Goal: Task Accomplishment & Management: Manage account settings

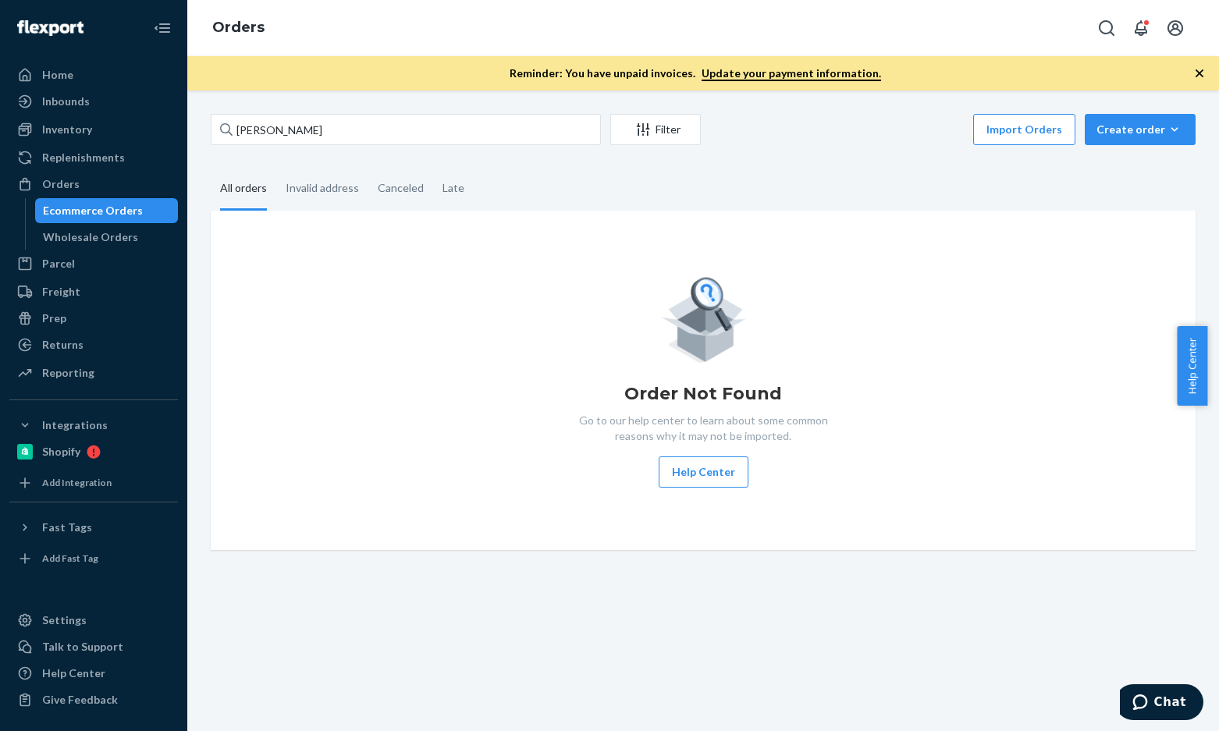
type input "Lisa Levine"
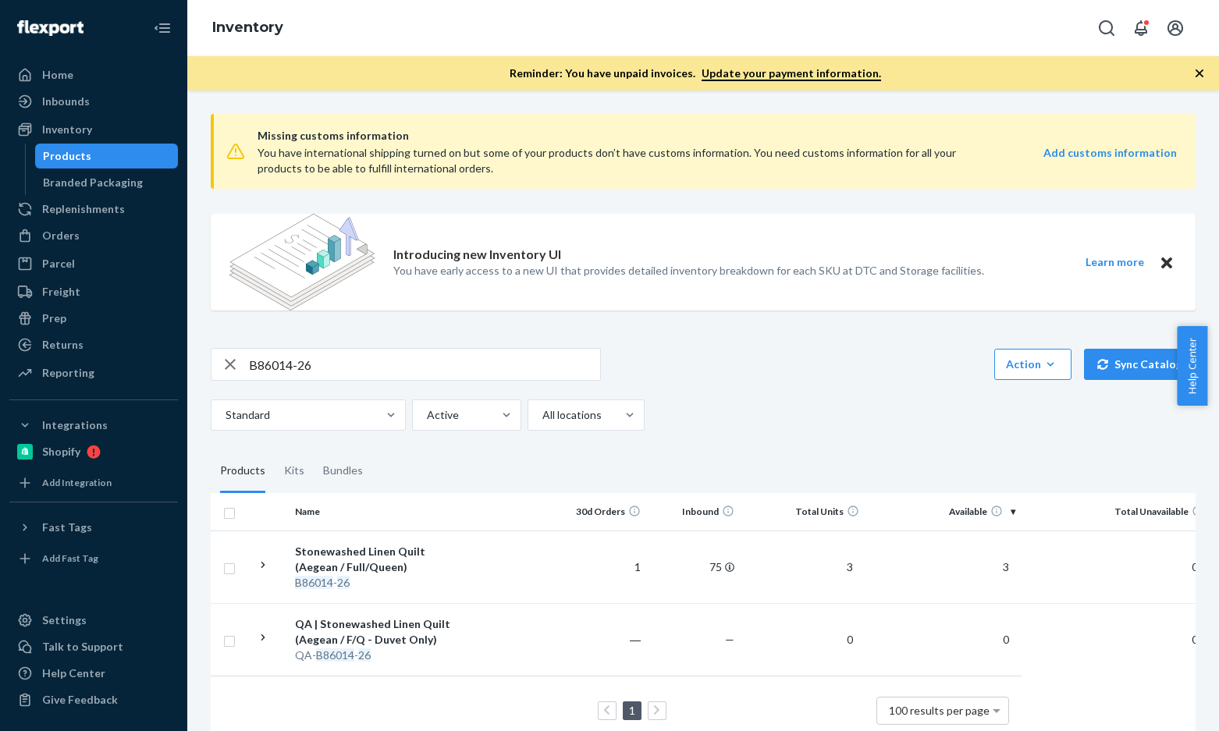
click at [393, 346] on div "Missing customs information You have international shipping turned on but some …" at bounding box center [703, 430] width 1008 height 659
click at [391, 353] on input "B86014-26" at bounding box center [424, 364] width 351 height 31
paste input "121027-01"
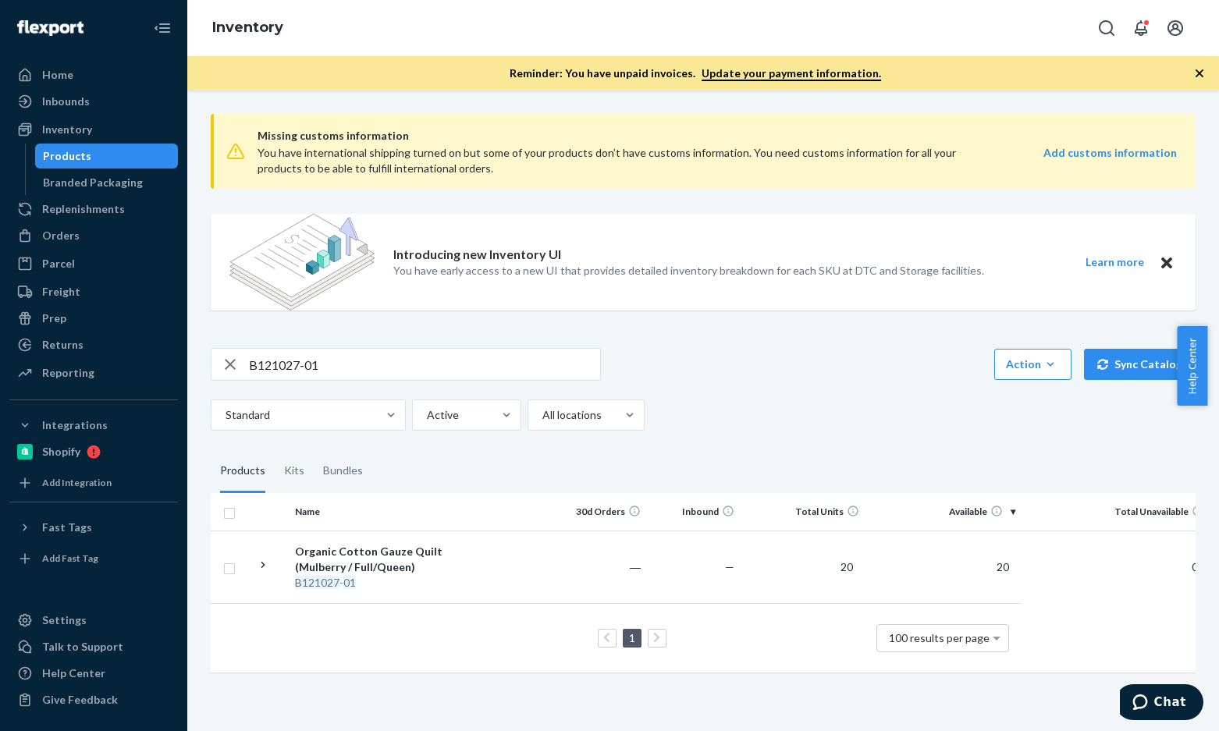
click at [320, 357] on input "B121027-01" at bounding box center [424, 364] width 351 height 31
paste input "Lalia Pillow"
type input "Lalia Pillow"
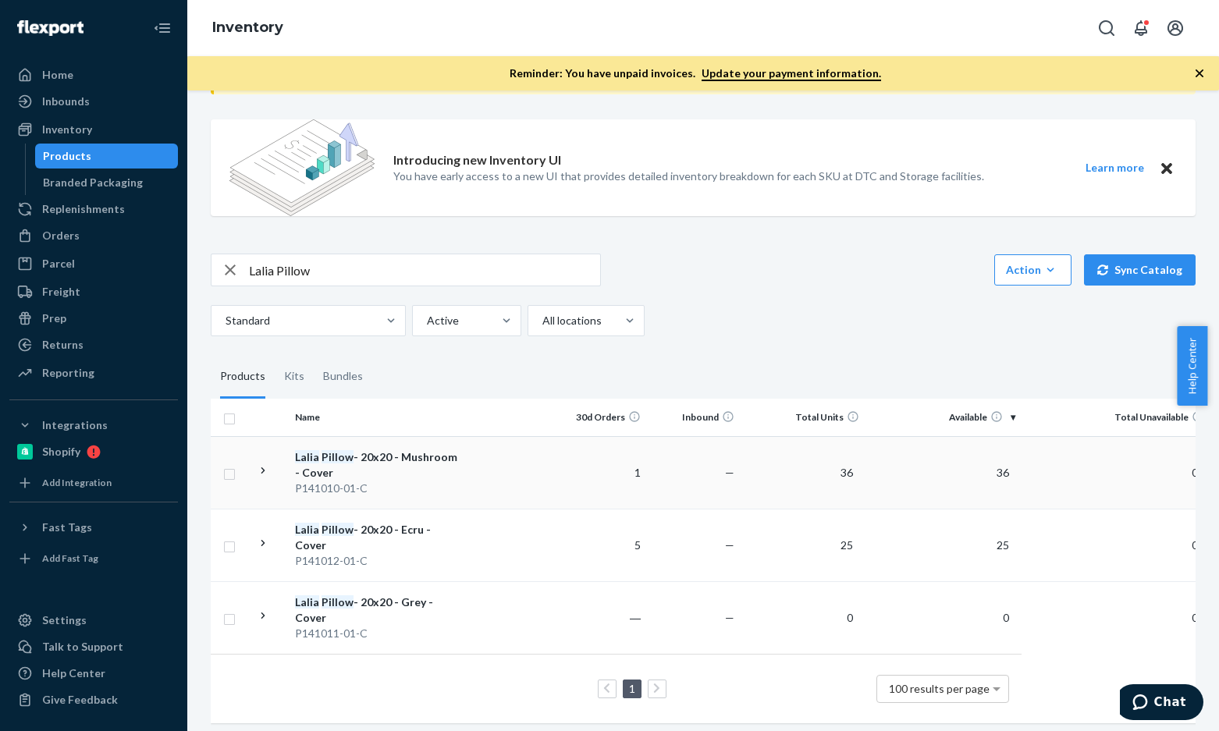
scroll to position [98, 0]
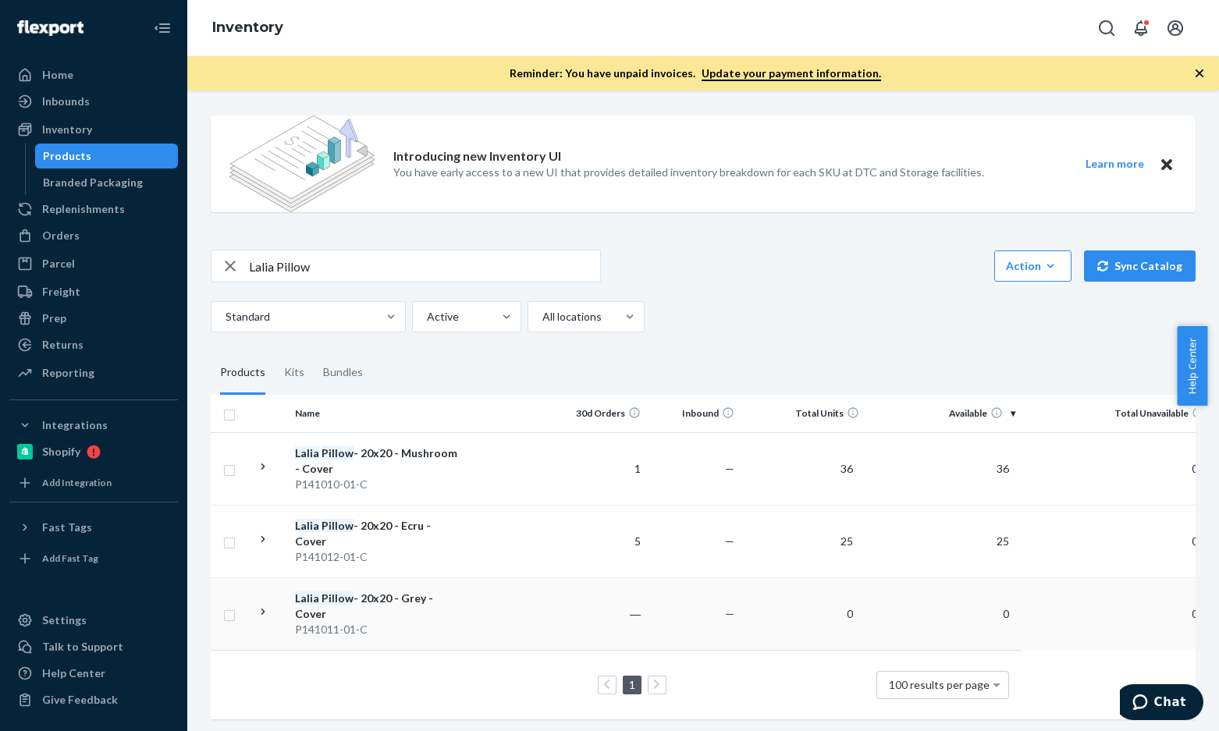
click at [366, 622] on div "P141011-01-C" at bounding box center [376, 630] width 163 height 16
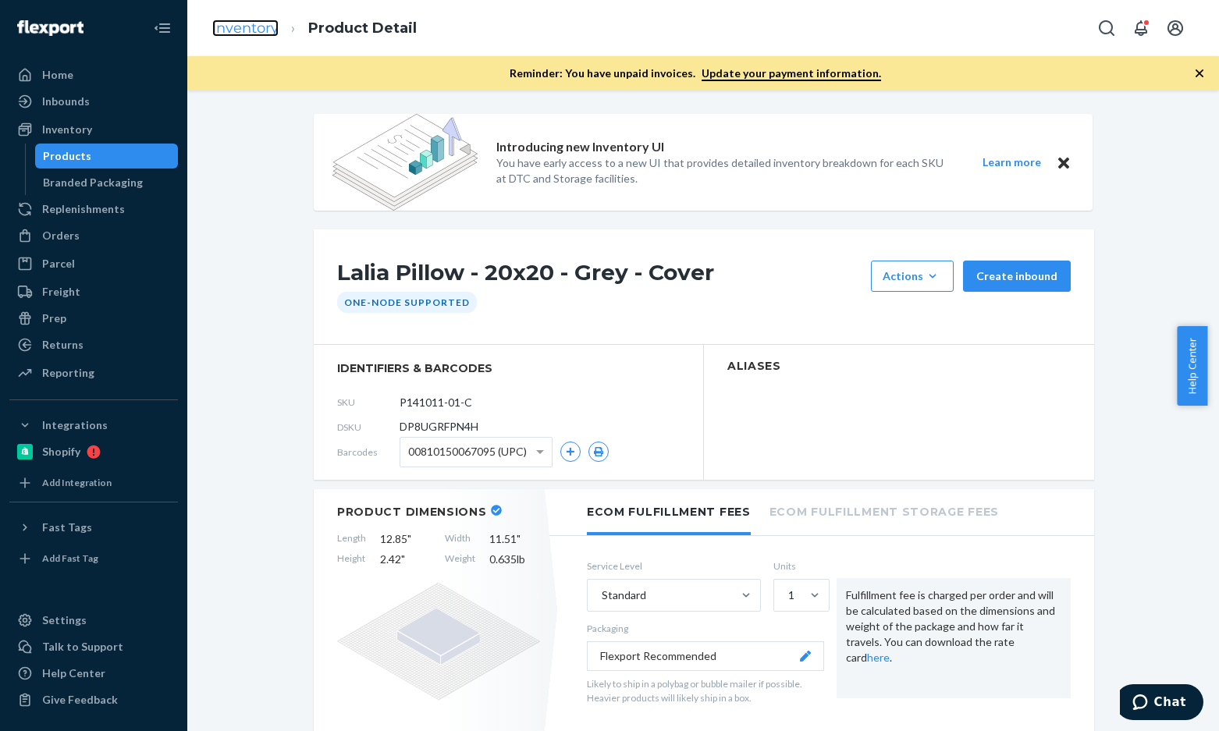
click at [246, 27] on link "Inventory" at bounding box center [245, 28] width 66 height 17
